Goal: Navigation & Orientation: Find specific page/section

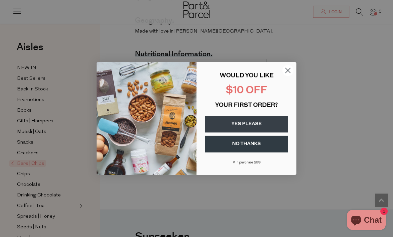
scroll to position [493, 0]
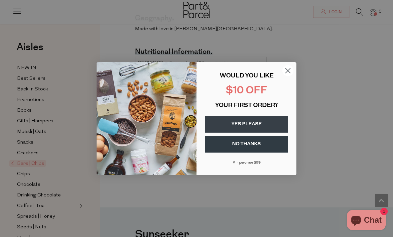
click at [284, 76] on circle "Close dialog" at bounding box center [287, 70] width 11 height 11
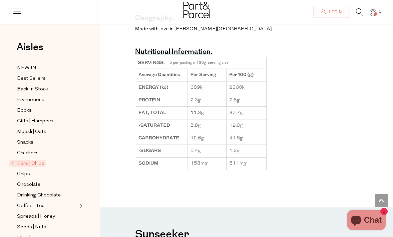
scroll to position [0, 0]
click at [26, 171] on span "Chips" at bounding box center [23, 174] width 13 height 8
